Goal: Find specific page/section: Find specific page/section

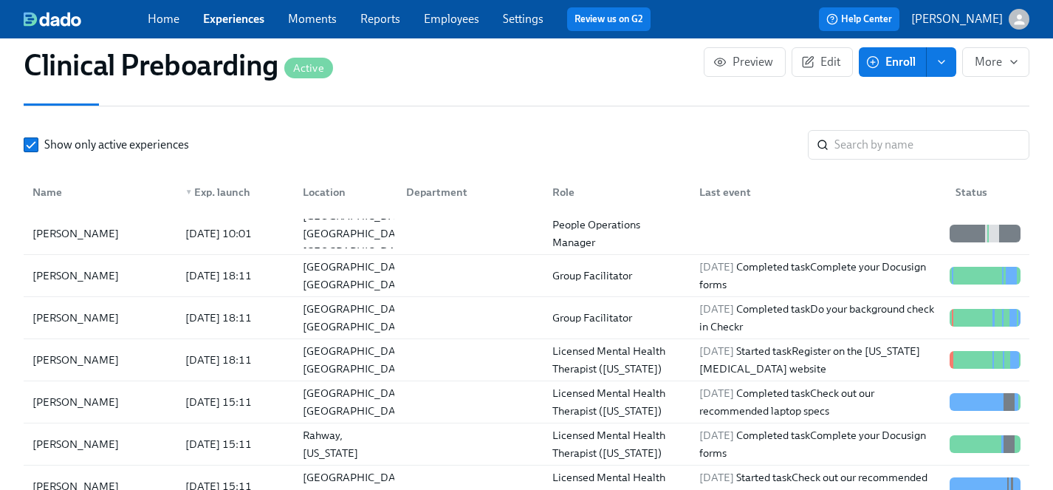
scroll to position [90, 0]
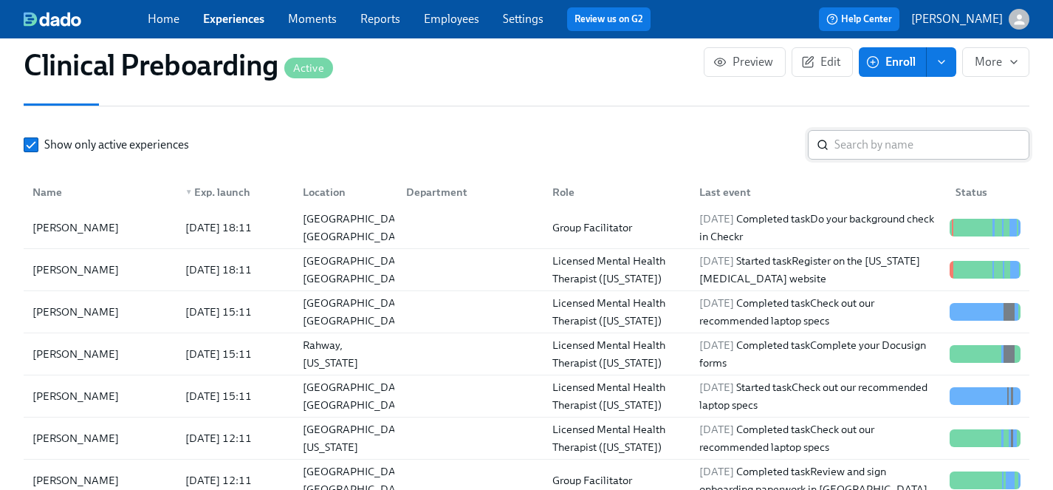
click at [874, 136] on input "search" at bounding box center [931, 145] width 195 height 30
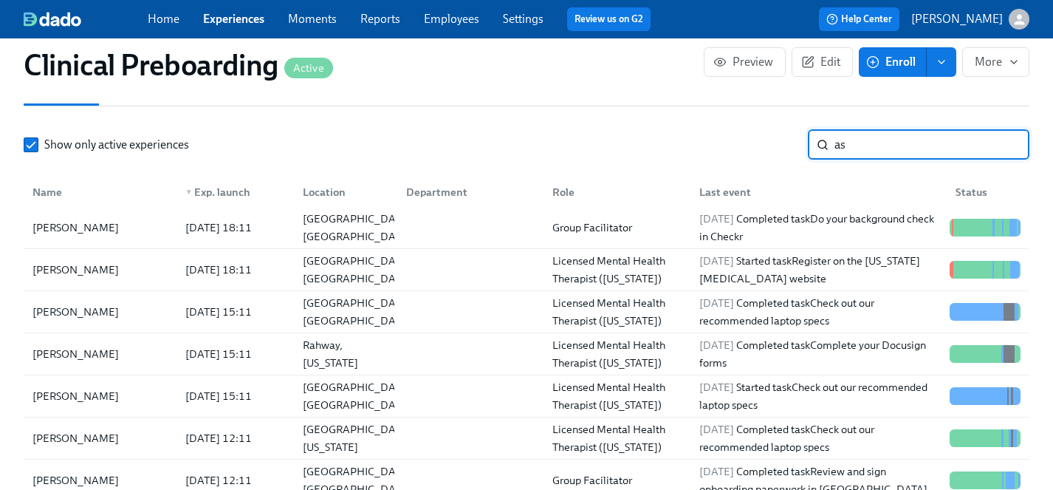
type input "a"
click at [439, 18] on link "Employees" at bounding box center [451, 19] width 55 height 14
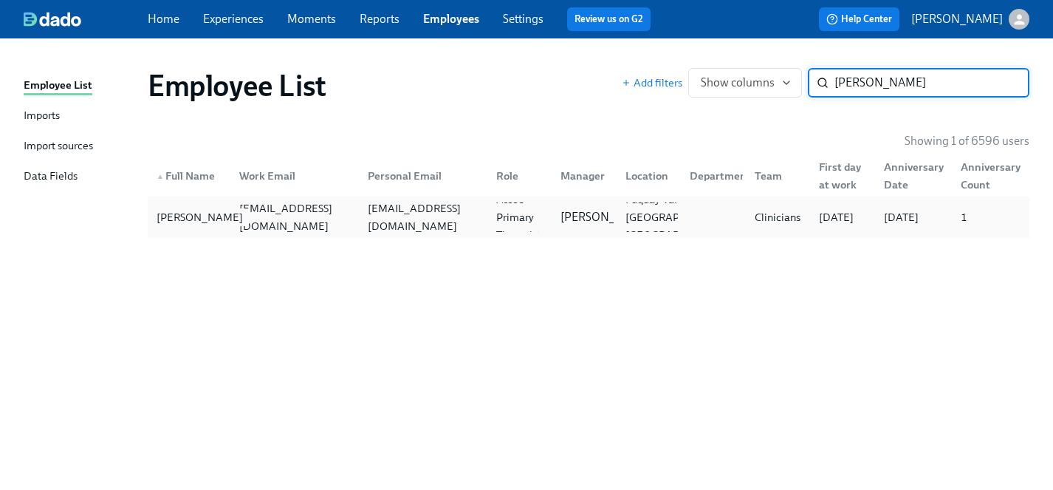
type input "[PERSON_NAME]"
click at [198, 210] on div "[PERSON_NAME]" at bounding box center [200, 217] width 98 height 18
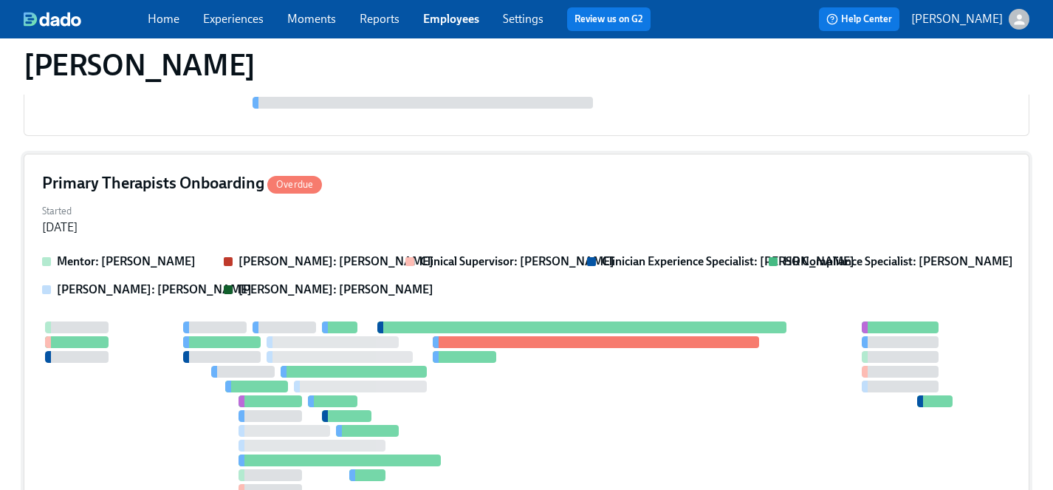
scroll to position [1396, 0]
click at [515, 425] on div at bounding box center [526, 431] width 969 height 219
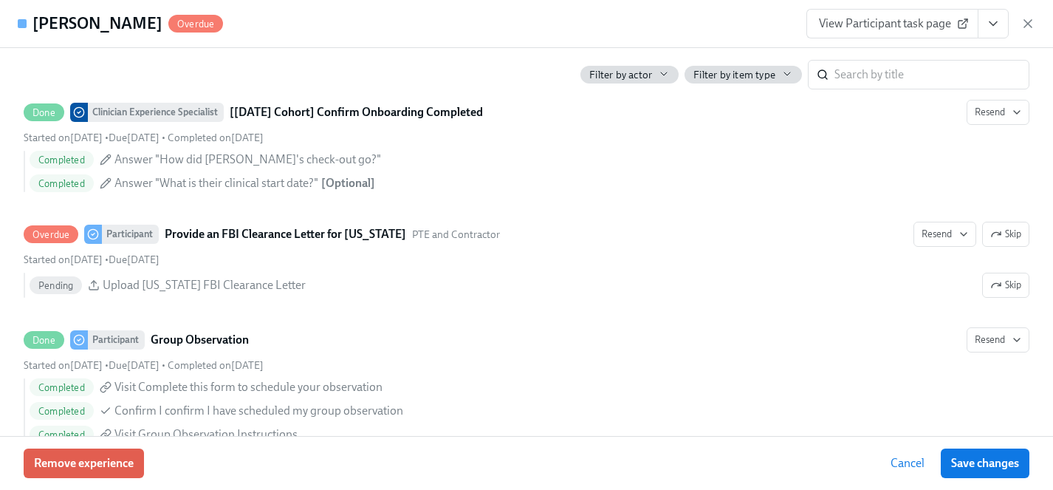
scroll to position [3646, 0]
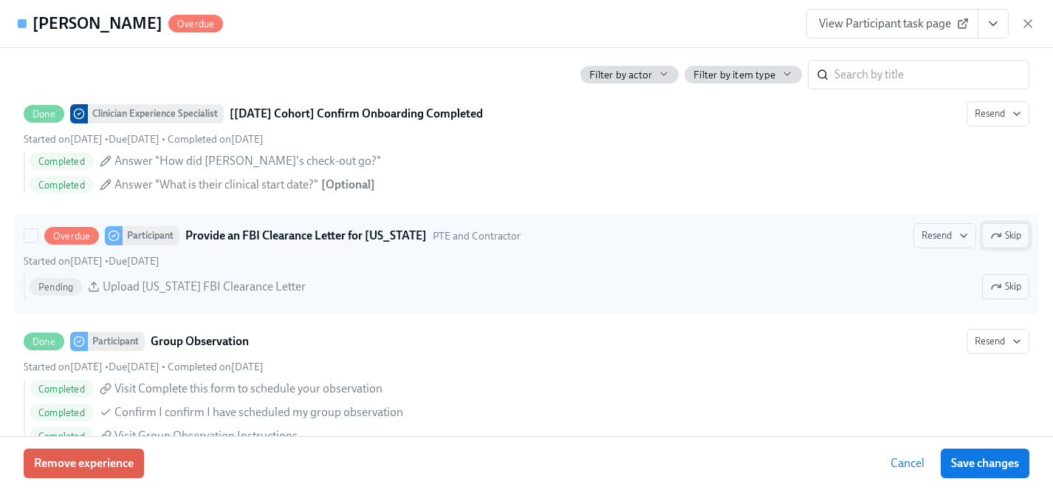
click at [1004, 243] on span "Skip" at bounding box center [1005, 235] width 31 height 15
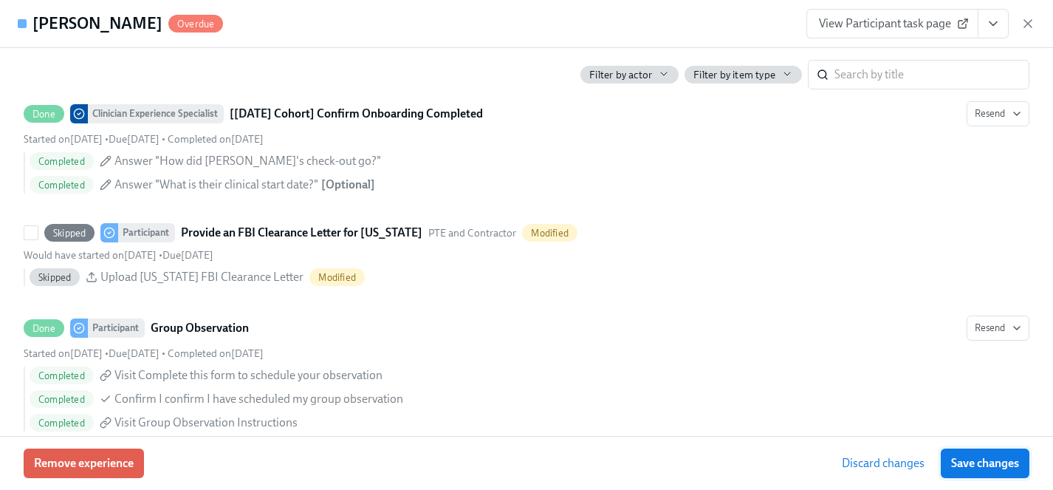
click at [995, 462] on span "Save changes" at bounding box center [985, 463] width 68 height 15
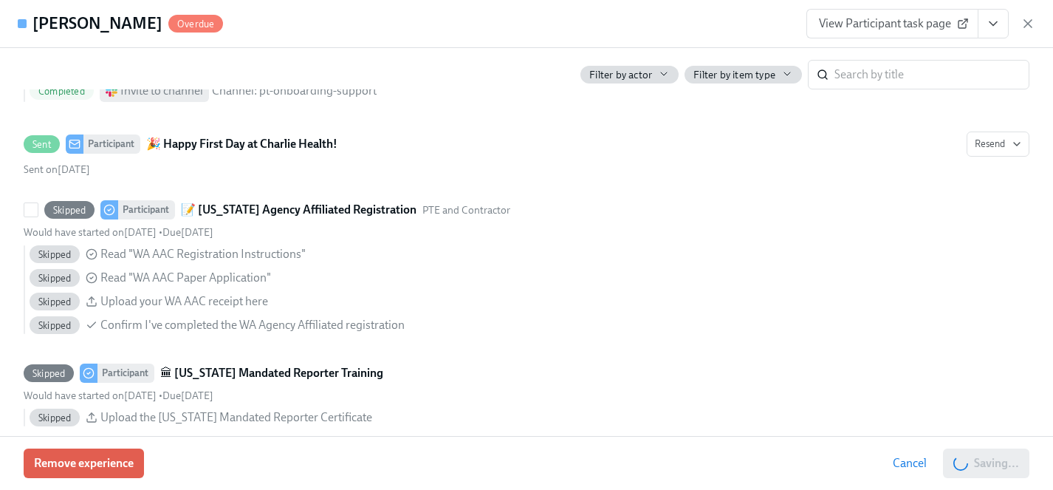
scroll to position [1373, 0]
